Goal: Find specific page/section: Find specific page/section

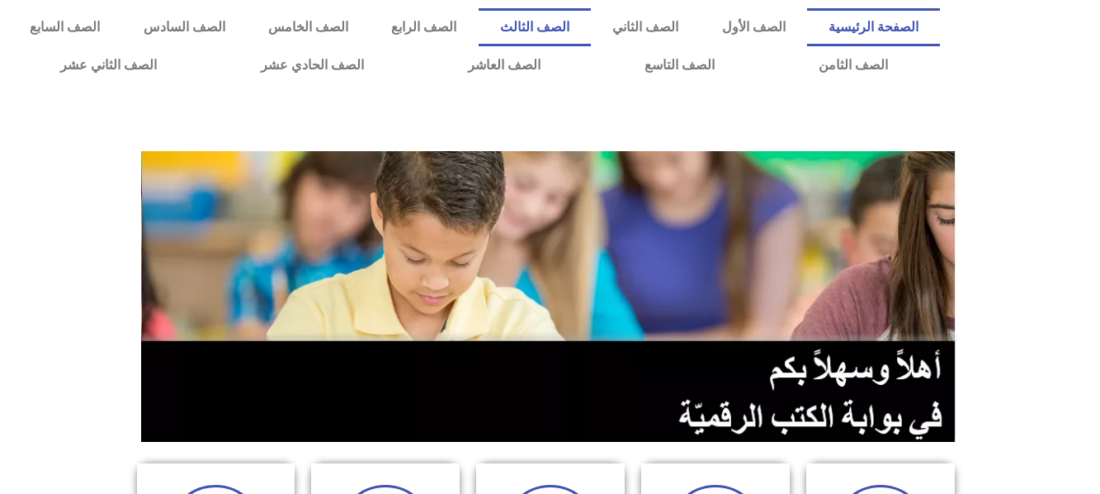
click at [591, 23] on link "الصف الثالث" at bounding box center [535, 27] width 112 height 38
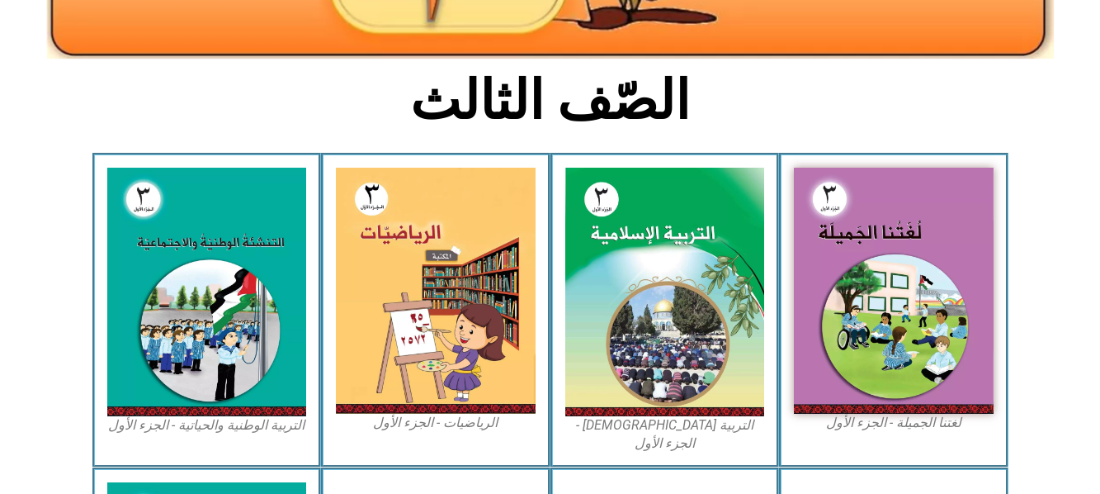
scroll to position [382, 0]
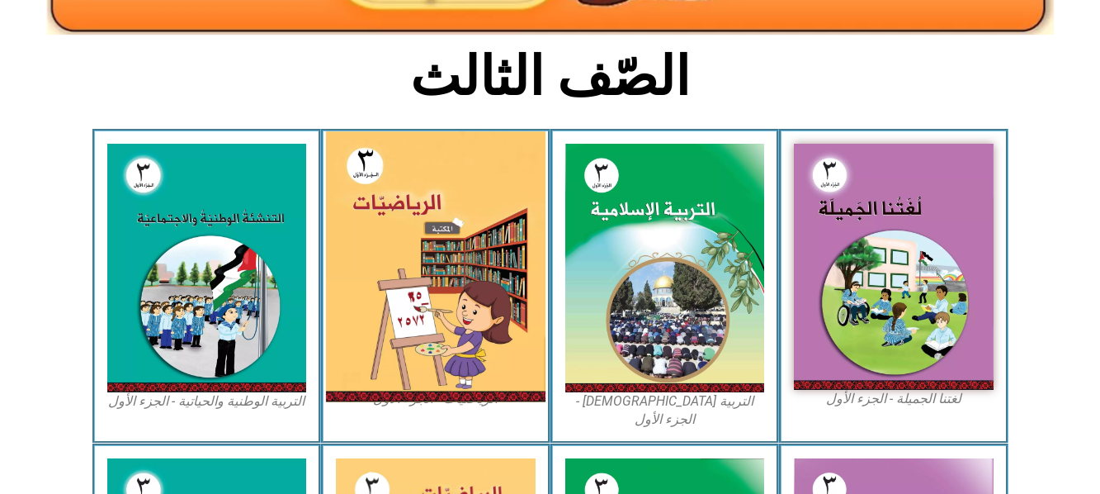
click at [470, 260] on img at bounding box center [436, 266] width 220 height 271
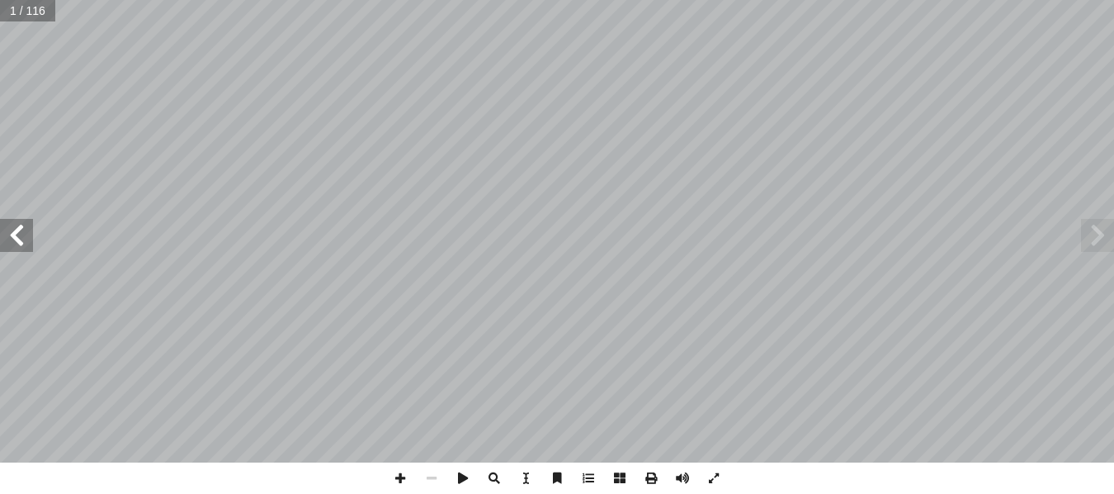
click at [21, 224] on span at bounding box center [16, 235] width 33 height 33
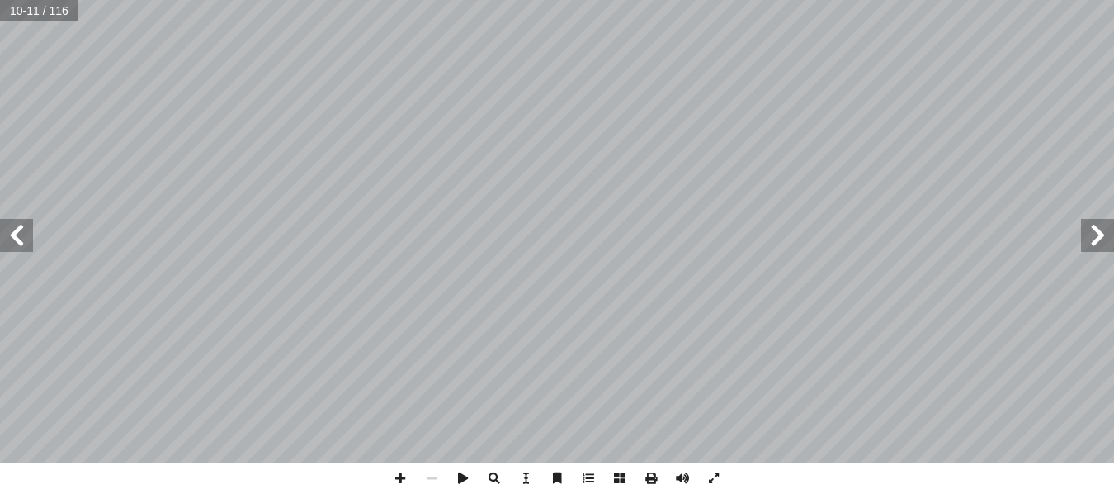
click at [21, 224] on span at bounding box center [16, 235] width 33 height 33
click at [395, 475] on span at bounding box center [400, 477] width 31 height 31
